Goal: Task Accomplishment & Management: Manage account settings

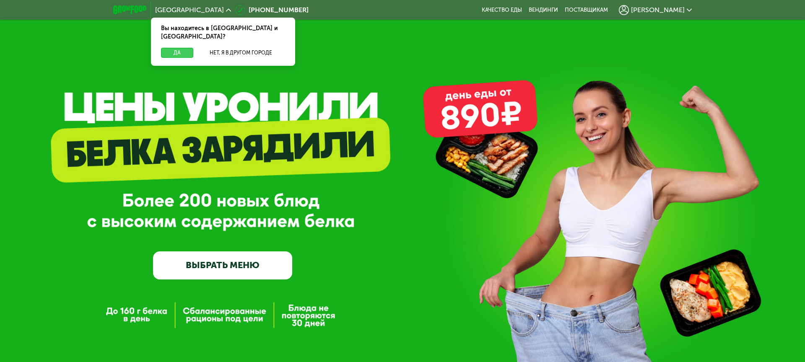
click at [181, 48] on button "Да" at bounding box center [177, 53] width 32 height 10
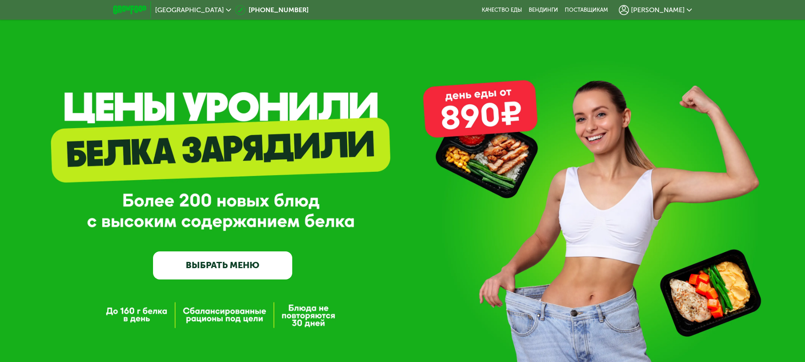
click at [685, 12] on div "[PERSON_NAME]" at bounding box center [654, 10] width 73 height 10
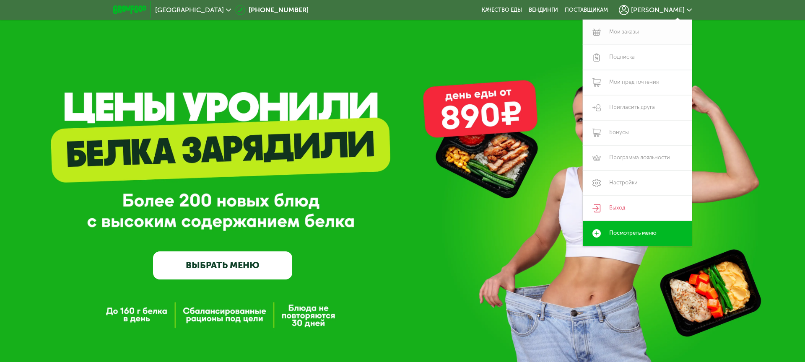
click at [633, 33] on link "Мои заказы" at bounding box center [636, 32] width 109 height 25
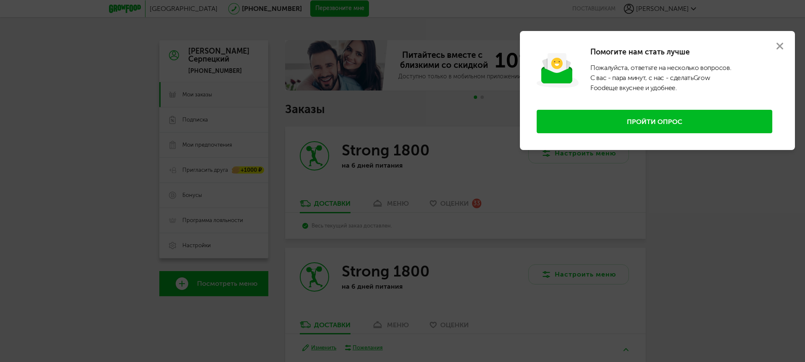
click at [780, 48] on icon at bounding box center [779, 46] width 7 height 7
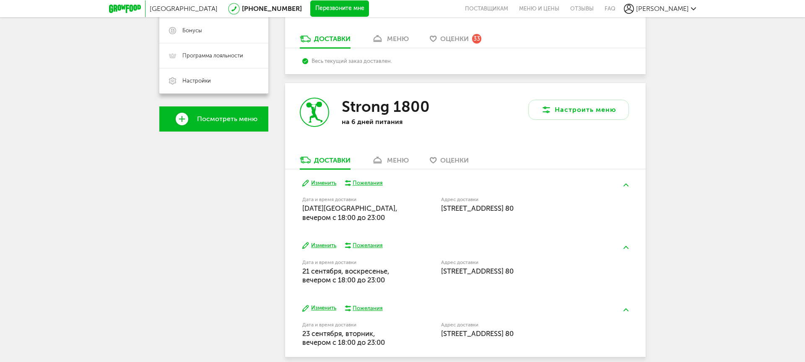
scroll to position [224, 0]
click at [453, 210] on span "[STREET_ADDRESS] 80" at bounding box center [477, 207] width 72 height 8
click at [331, 182] on button "Изменить" at bounding box center [319, 182] width 34 height 8
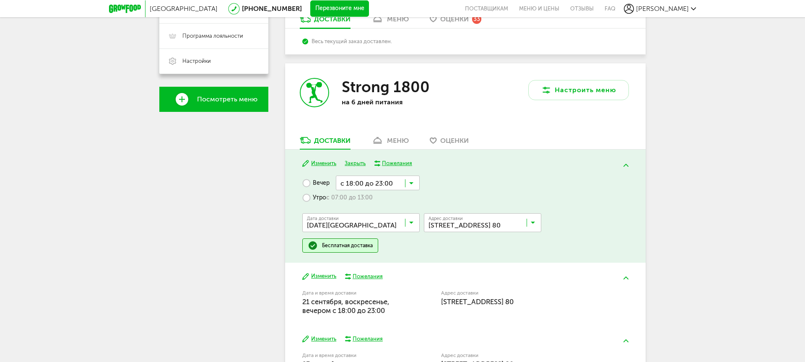
scroll to position [246, 0]
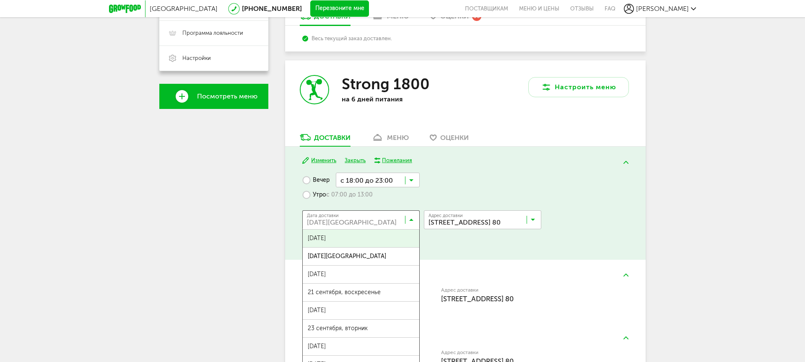
click at [409, 222] on icon at bounding box center [411, 221] width 4 height 8
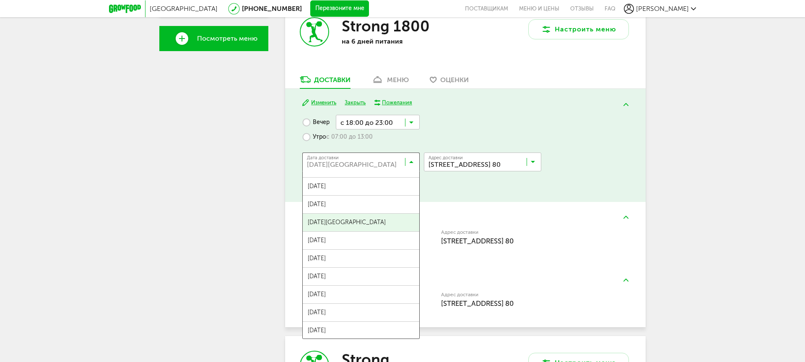
scroll to position [229, 0]
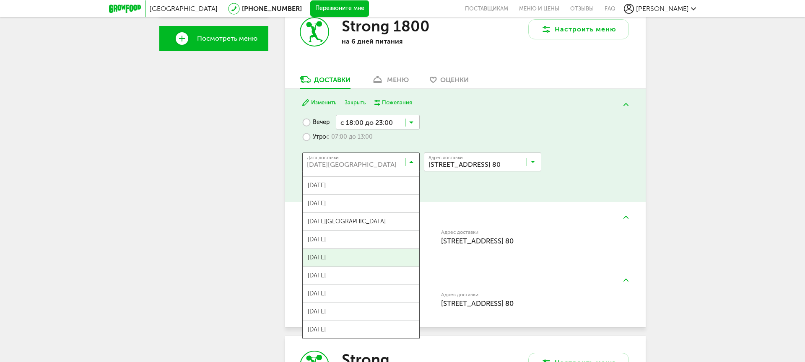
click at [574, 189] on div "Вечер с 18:00 до 23:00 Загрузка... Утро с 07:00 до 13:00 Дата доставки [DATE] […" at bounding box center [465, 153] width 326 height 77
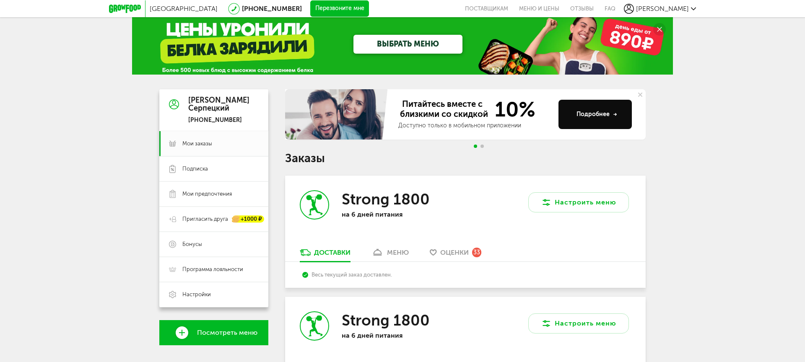
scroll to position [0, 0]
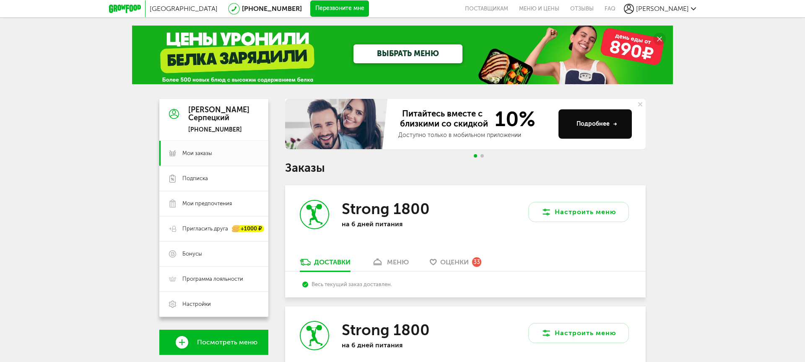
click at [687, 8] on span "[PERSON_NAME]" at bounding box center [662, 9] width 53 height 8
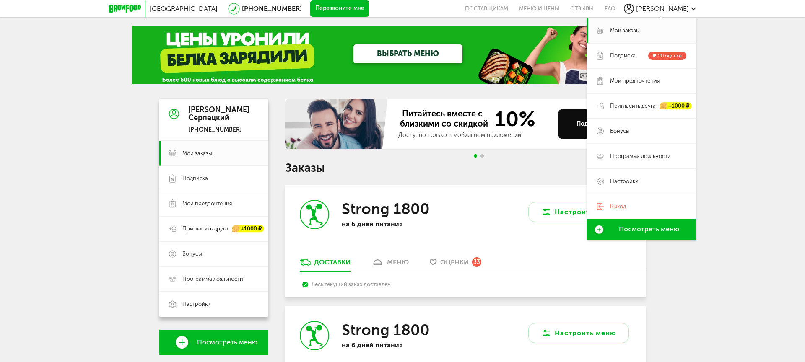
click at [479, 213] on div "Настроить меню" at bounding box center [555, 221] width 180 height 72
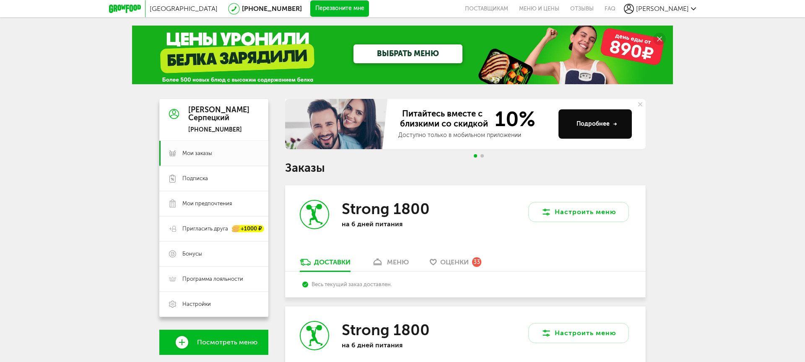
click at [465, 263] on span "Оценки" at bounding box center [454, 262] width 28 height 8
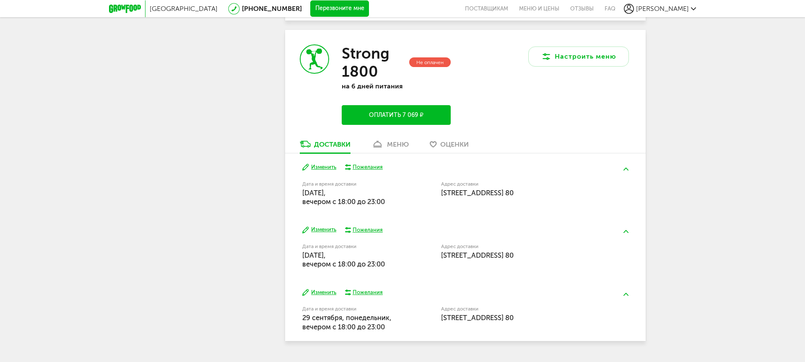
scroll to position [3958, 0]
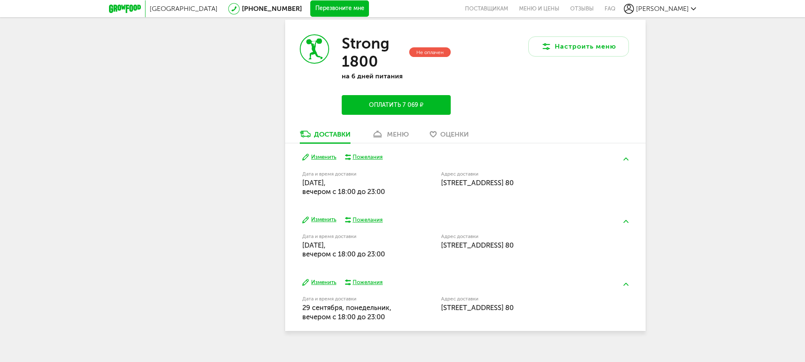
click at [328, 216] on button "Изменить" at bounding box center [319, 220] width 34 height 8
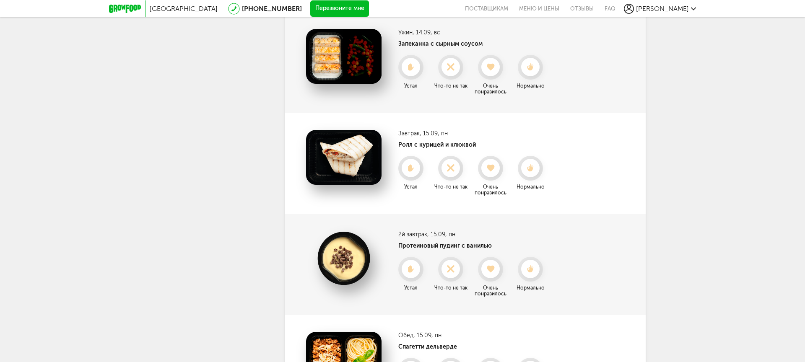
scroll to position [886, 0]
